Goal: Check status

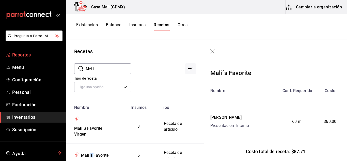
click at [22, 55] on span "Reportes" at bounding box center [37, 54] width 50 height 7
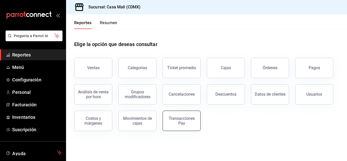
click at [177, 122] on div "Transacciones Pay" at bounding box center [182, 121] width 32 height 10
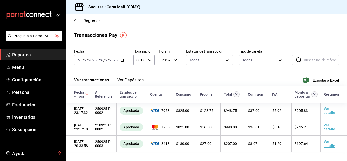
click at [133, 82] on button "Ver Depósitos" at bounding box center [130, 81] width 26 height 9
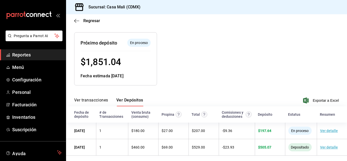
scroll to position [55, 0]
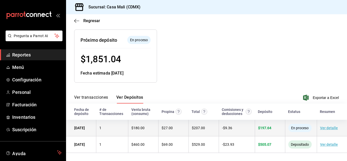
click at [266, 128] on span "$ 197.64" at bounding box center [264, 128] width 13 height 4
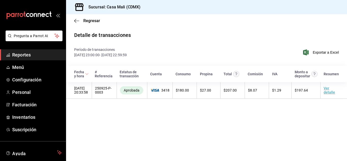
click at [27, 53] on span "Reportes" at bounding box center [37, 54] width 50 height 7
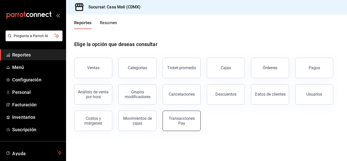
click at [180, 120] on div "Transacciones Pay" at bounding box center [182, 121] width 32 height 10
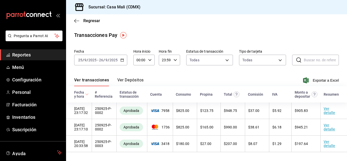
click at [134, 79] on button "Ver Depósitos" at bounding box center [130, 81] width 26 height 9
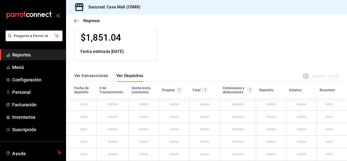
scroll to position [55, 0]
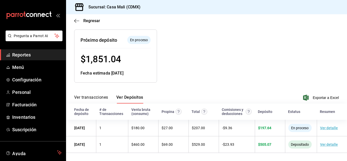
click at [179, 76] on div at bounding box center [225, 51] width 136 height 61
